Goal: Check status: Check status

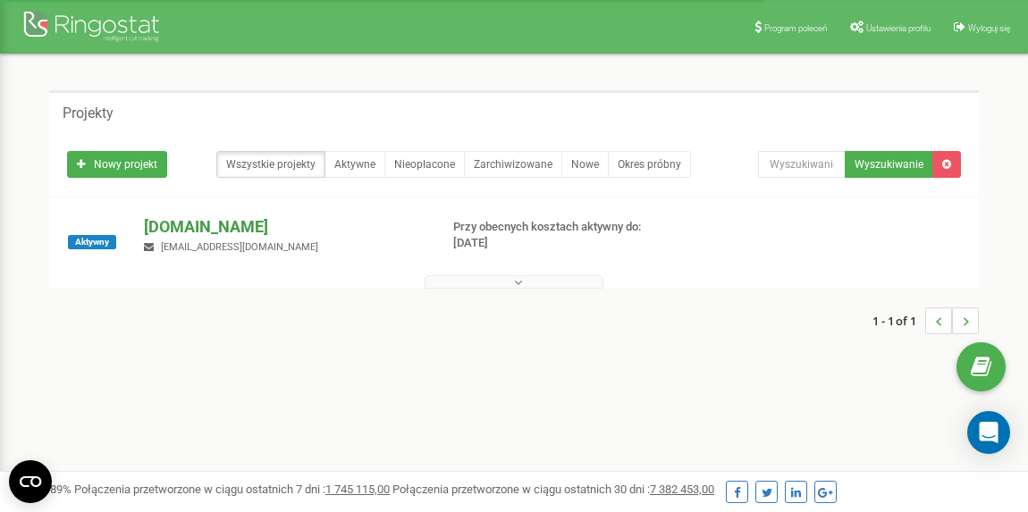
click at [177, 230] on p "[DOMAIN_NAME]" at bounding box center [284, 226] width 280 height 23
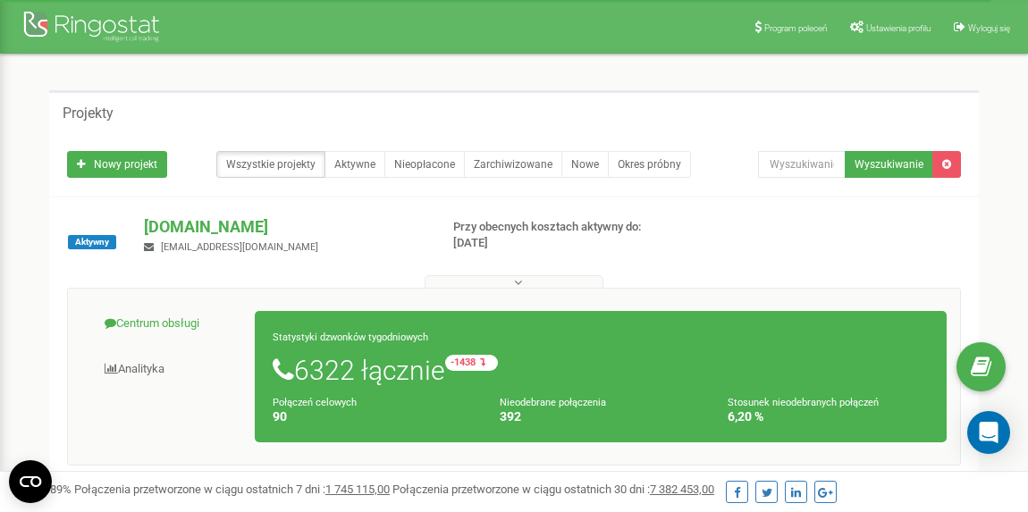
click at [172, 325] on link "Centrum obsługi" at bounding box center [168, 324] width 174 height 44
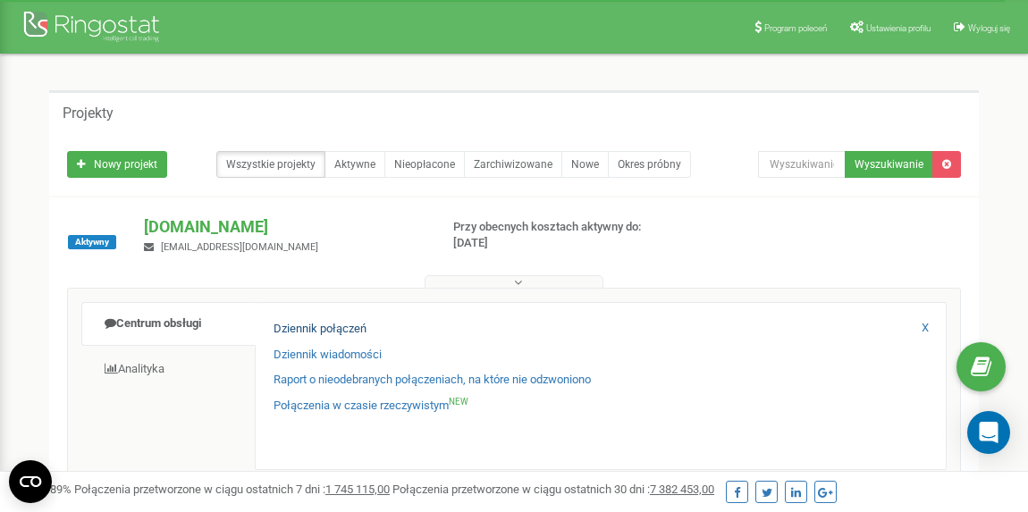
click at [331, 330] on link "Dziennik połączeń" at bounding box center [319, 329] width 93 height 17
click at [330, 325] on link "Dziennik połączeń" at bounding box center [319, 329] width 93 height 17
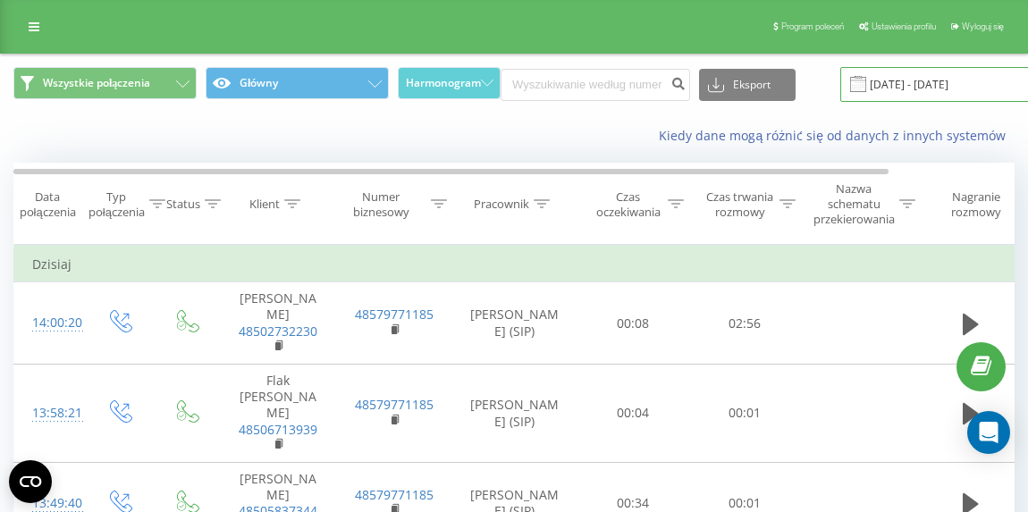
click at [944, 82] on input "[DATE] - [DATE]" at bounding box center [948, 84] width 216 height 35
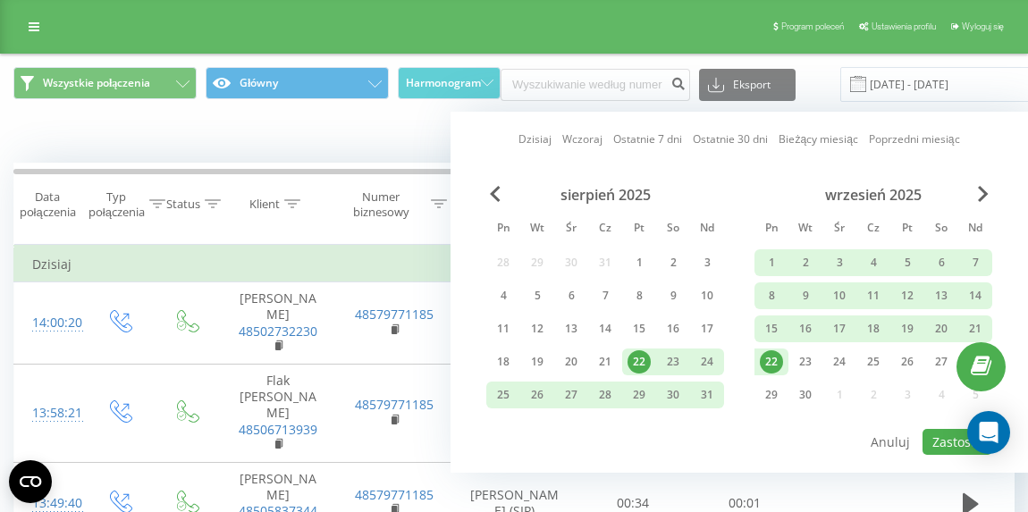
click at [775, 362] on div "22" at bounding box center [771, 361] width 23 height 23
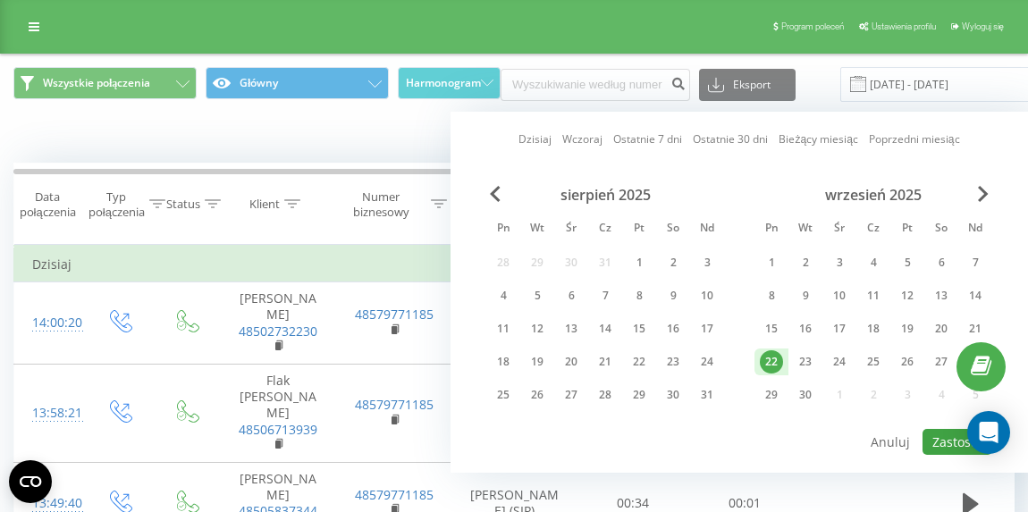
click at [945, 435] on button "Zastosuj" at bounding box center [957, 442] width 70 height 26
type input "22.09.2025 - 22.09.2025"
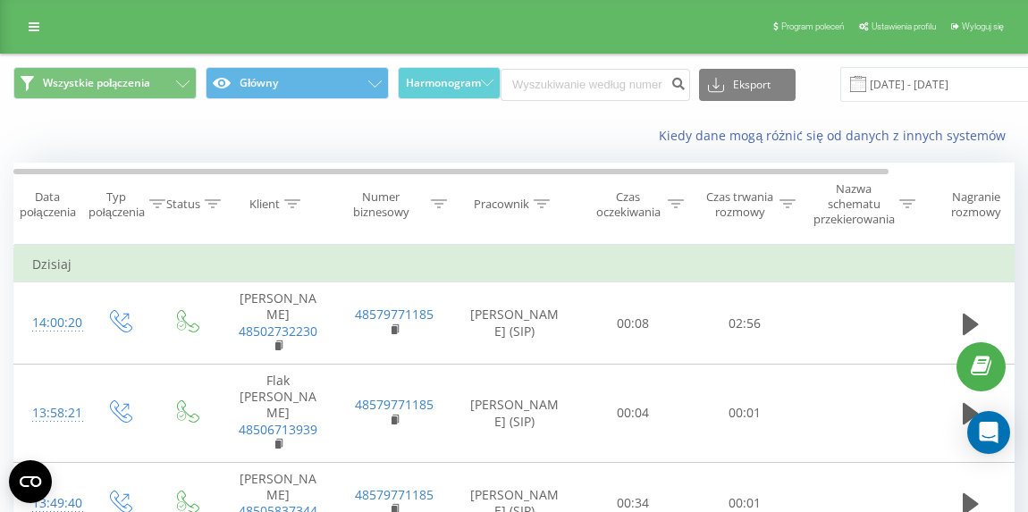
click at [785, 202] on icon at bounding box center [787, 203] width 16 height 9
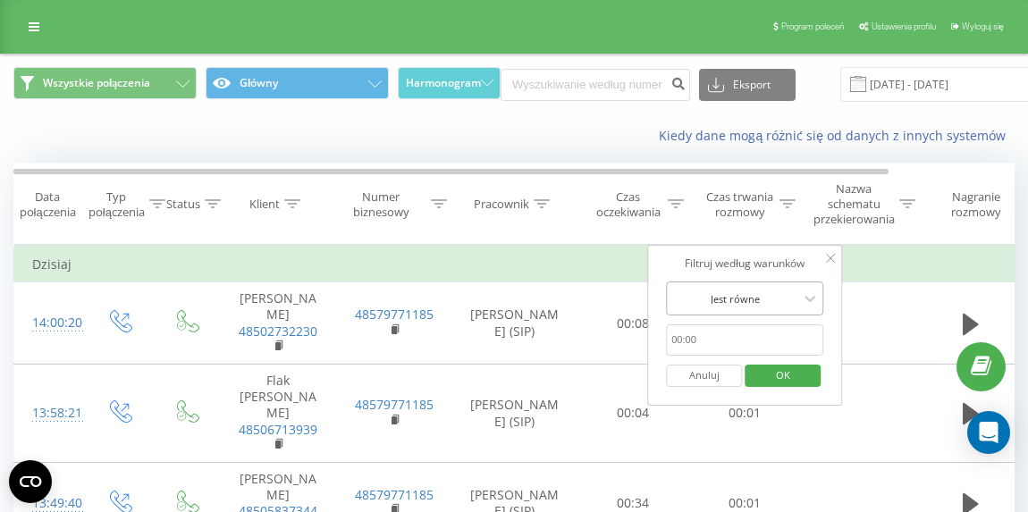
click at [744, 302] on div at bounding box center [734, 298] width 127 height 17
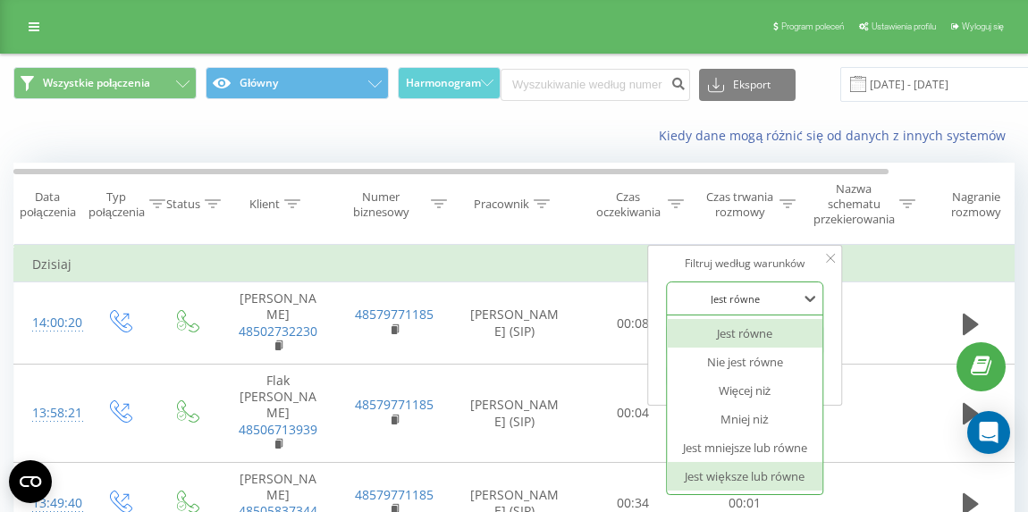
click at [738, 470] on div "Jest większe lub równe" at bounding box center [744, 476] width 155 height 29
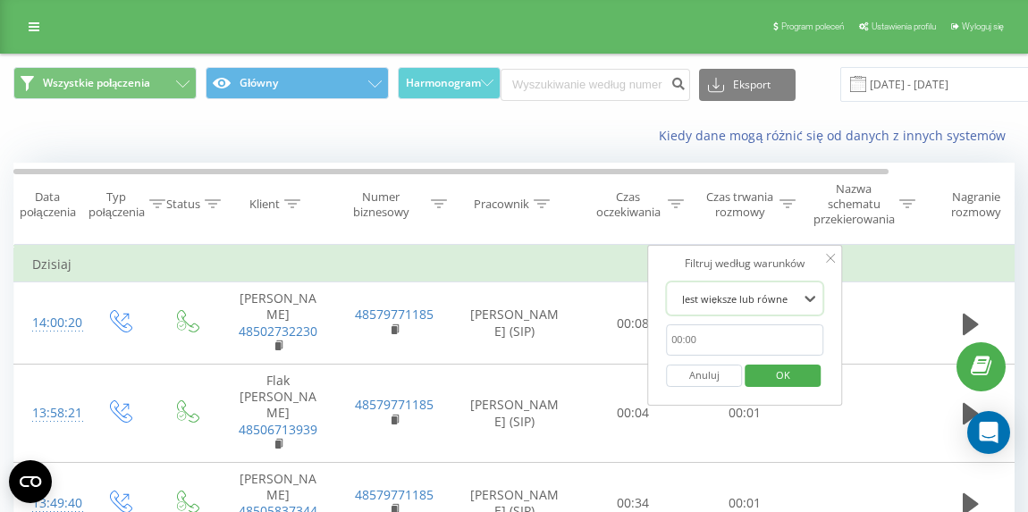
click at [792, 370] on span "OK" at bounding box center [783, 375] width 50 height 28
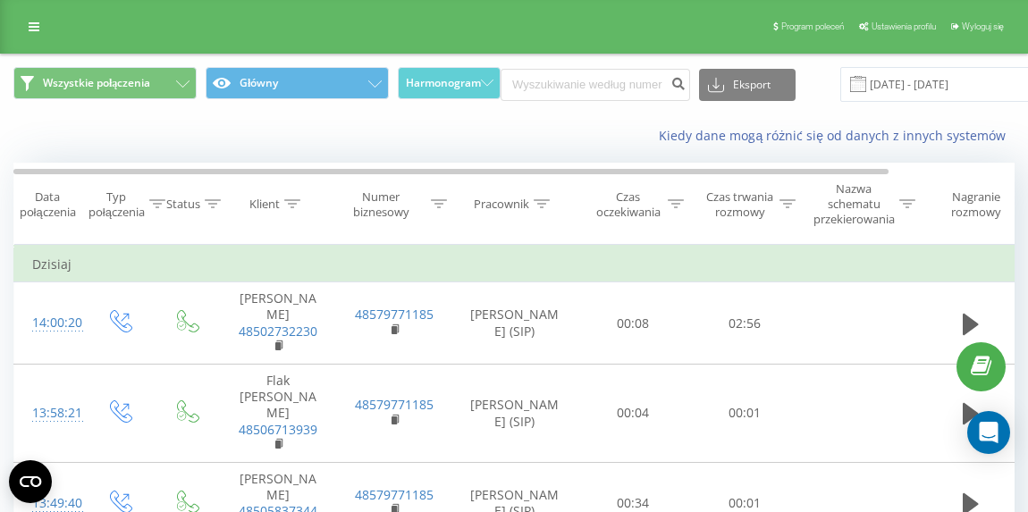
click at [781, 200] on icon at bounding box center [787, 203] width 16 height 9
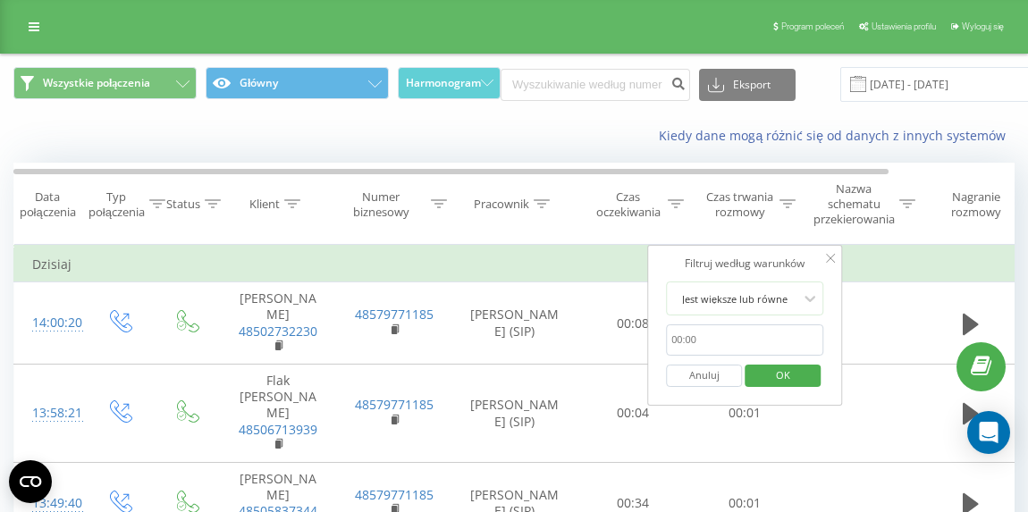
click at [691, 342] on input "text" at bounding box center [744, 339] width 157 height 31
type input "00:20"
click at [776, 372] on span "OK" at bounding box center [783, 375] width 50 height 28
